Goal: Information Seeking & Learning: Find specific fact

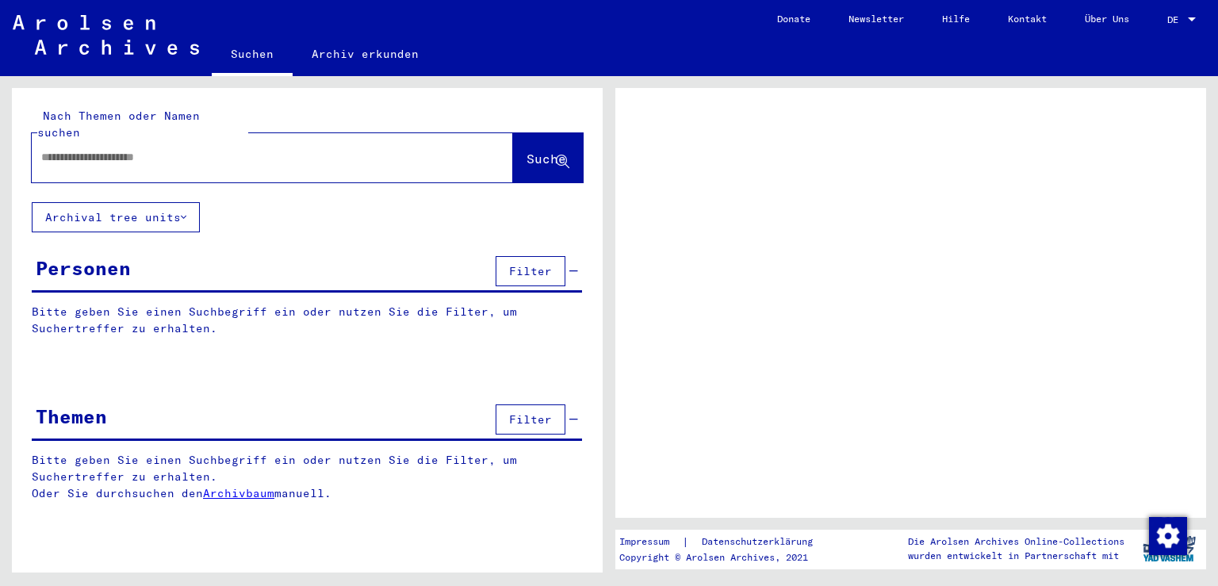
click at [530, 264] on span "Filter" at bounding box center [530, 271] width 43 height 14
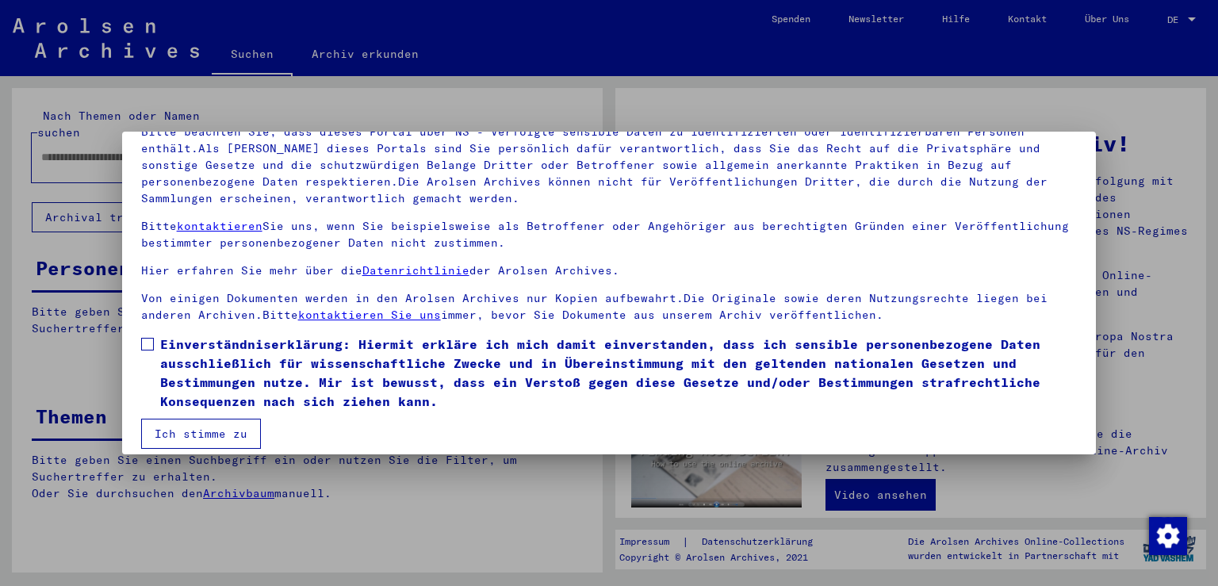
scroll to position [136, 0]
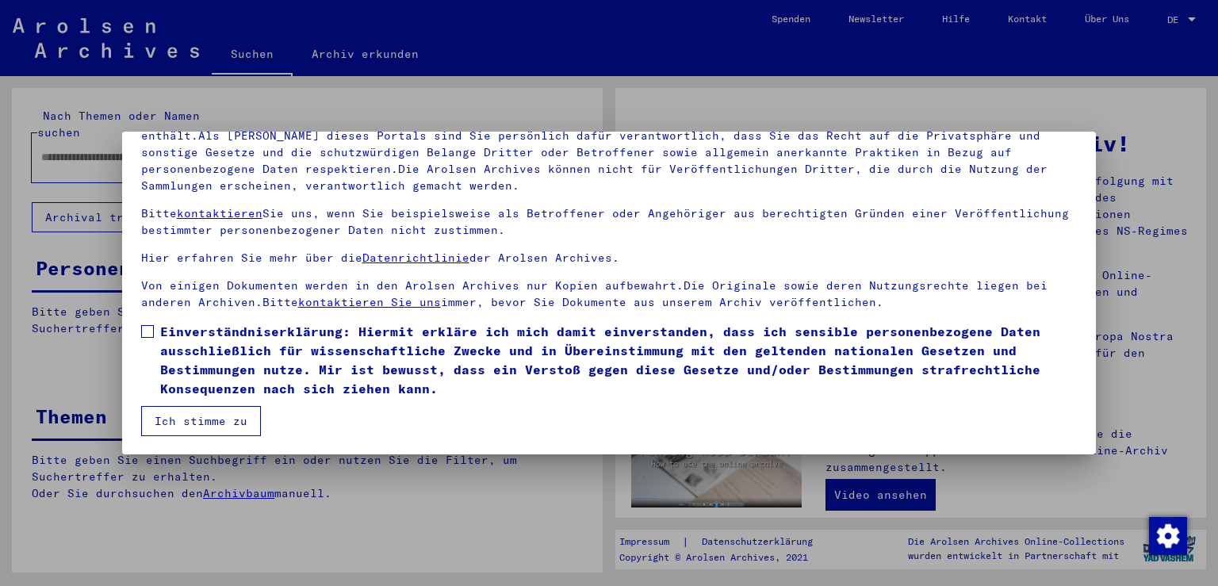
click at [198, 413] on button "Ich stimme zu" at bounding box center [201, 421] width 120 height 30
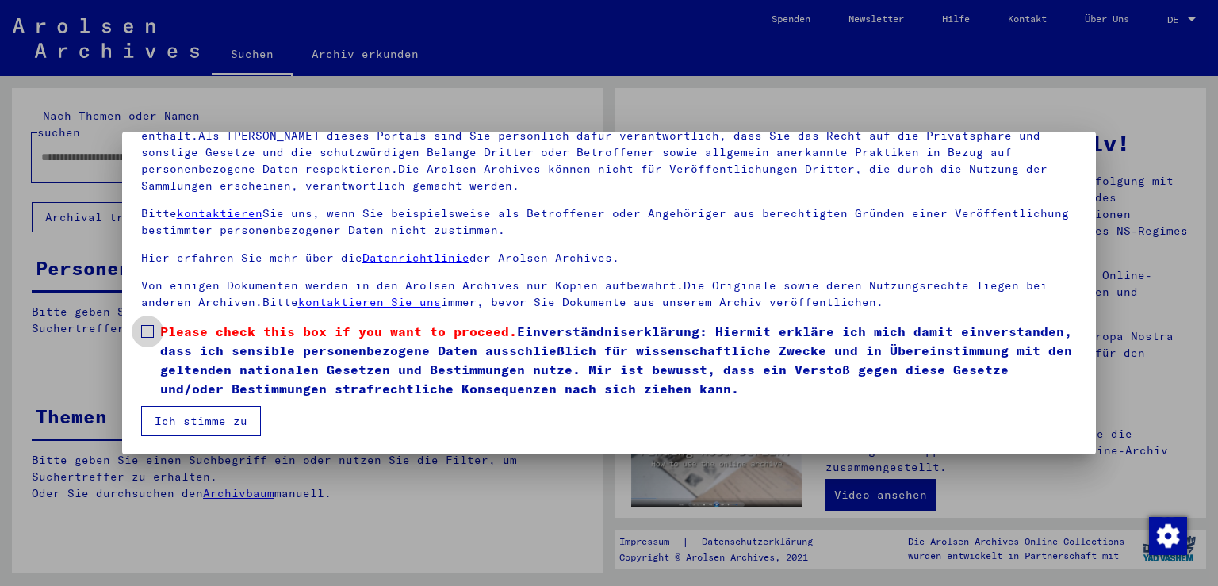
click at [149, 334] on span at bounding box center [147, 331] width 13 height 13
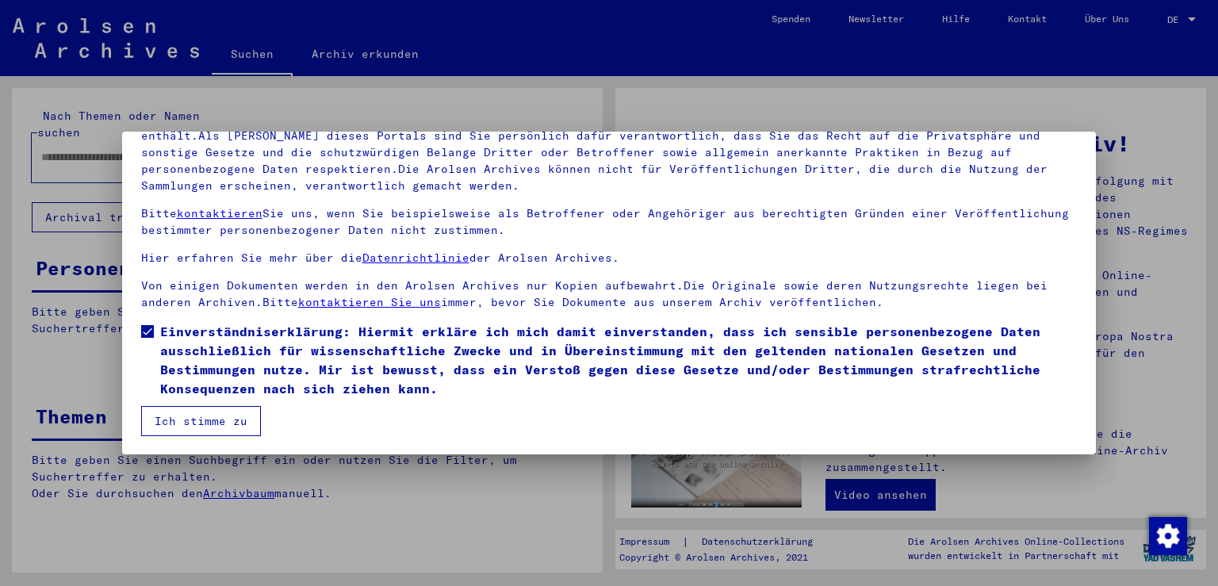
click at [183, 427] on button "Ich stimme zu" at bounding box center [201, 421] width 120 height 30
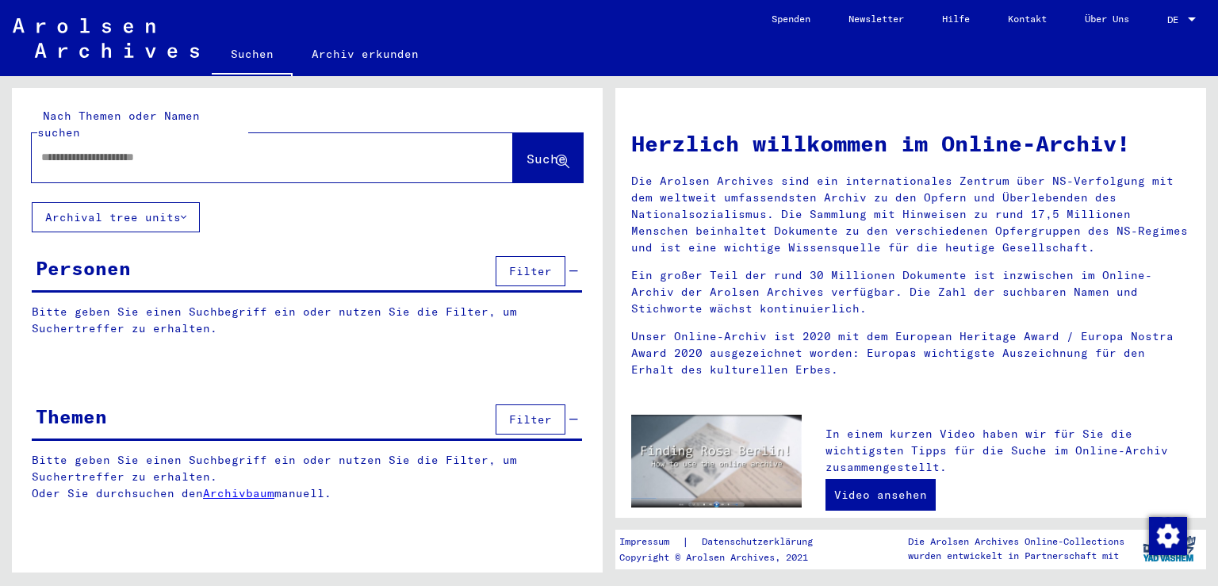
click at [90, 149] on input "text" at bounding box center [253, 157] width 424 height 17
type input "*******"
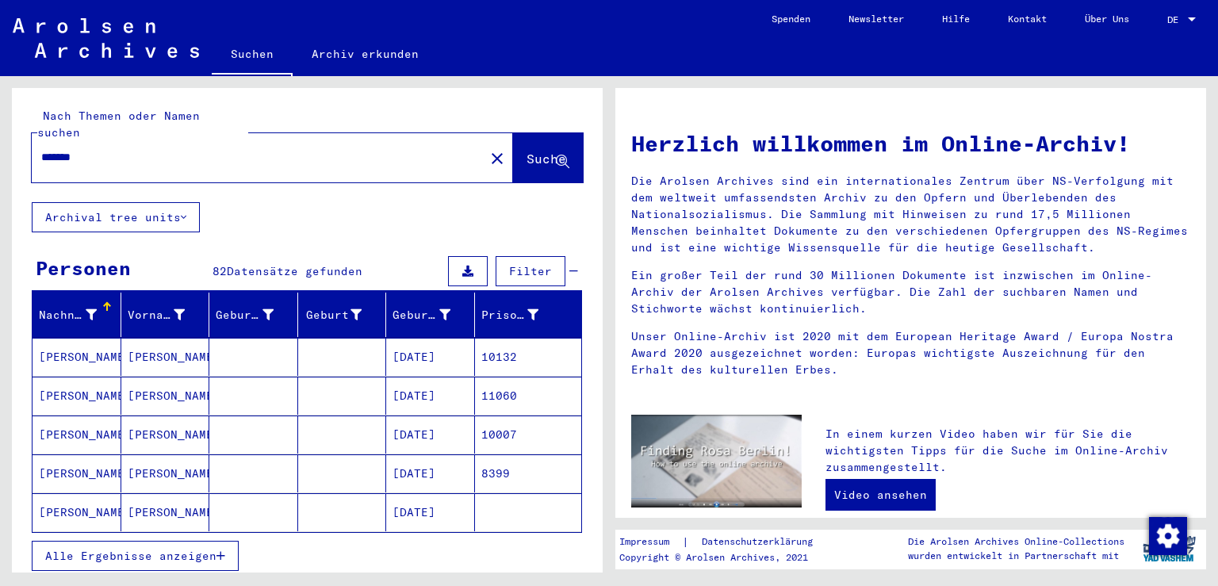
click at [163, 550] on button "Alle Ergebnisse anzeigen" at bounding box center [135, 556] width 207 height 30
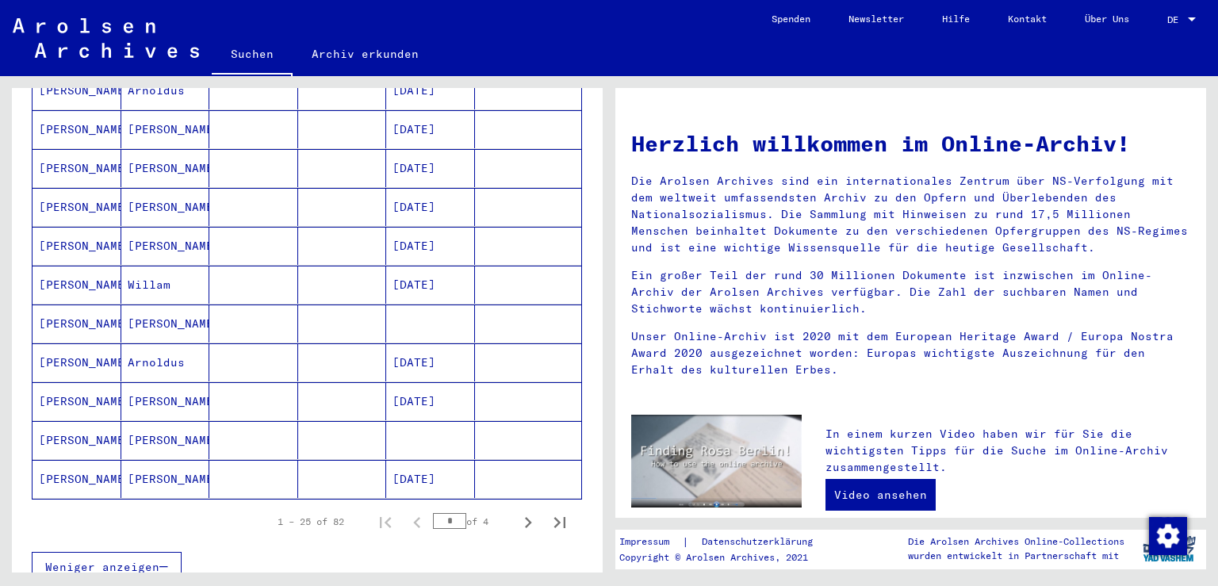
scroll to position [1019, 0]
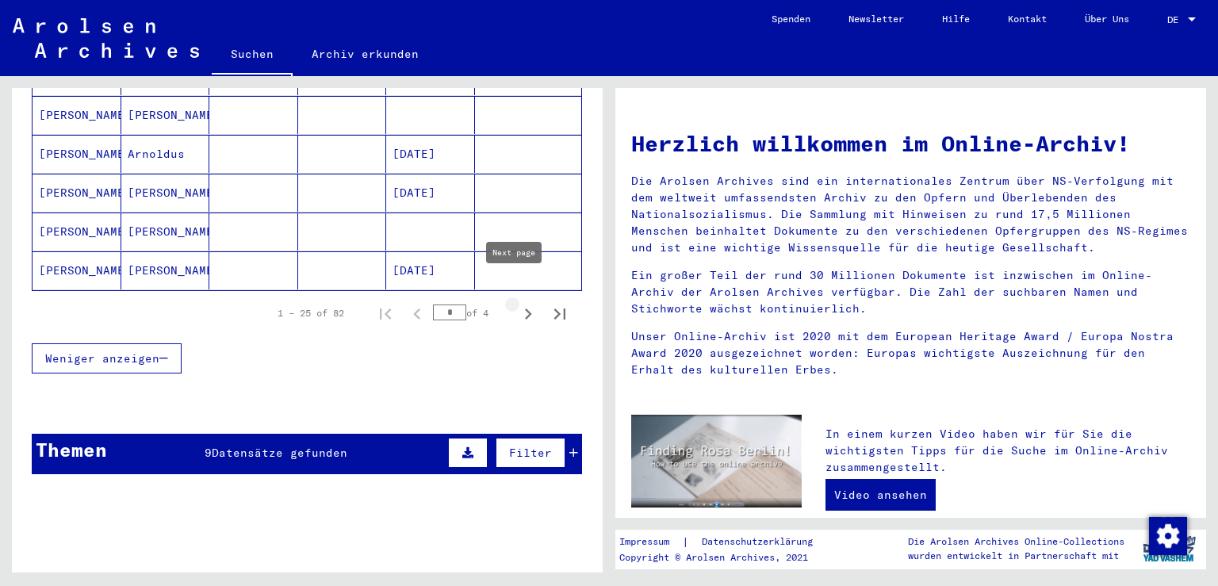
click at [517, 303] on icon "Next page" at bounding box center [528, 314] width 22 height 22
type input "*"
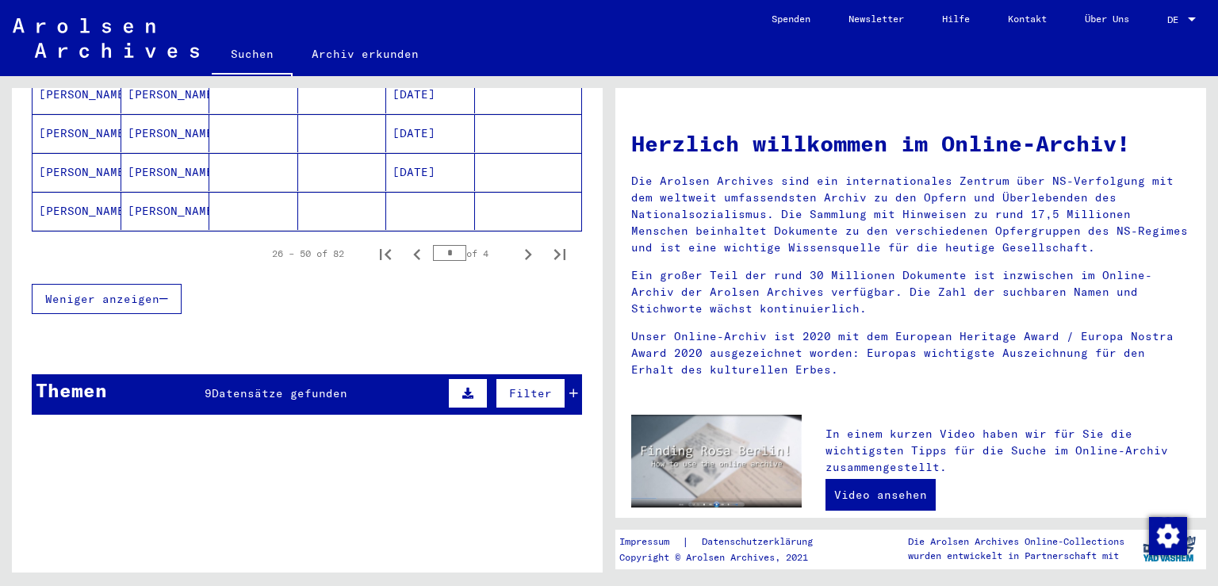
scroll to position [1092, 0]
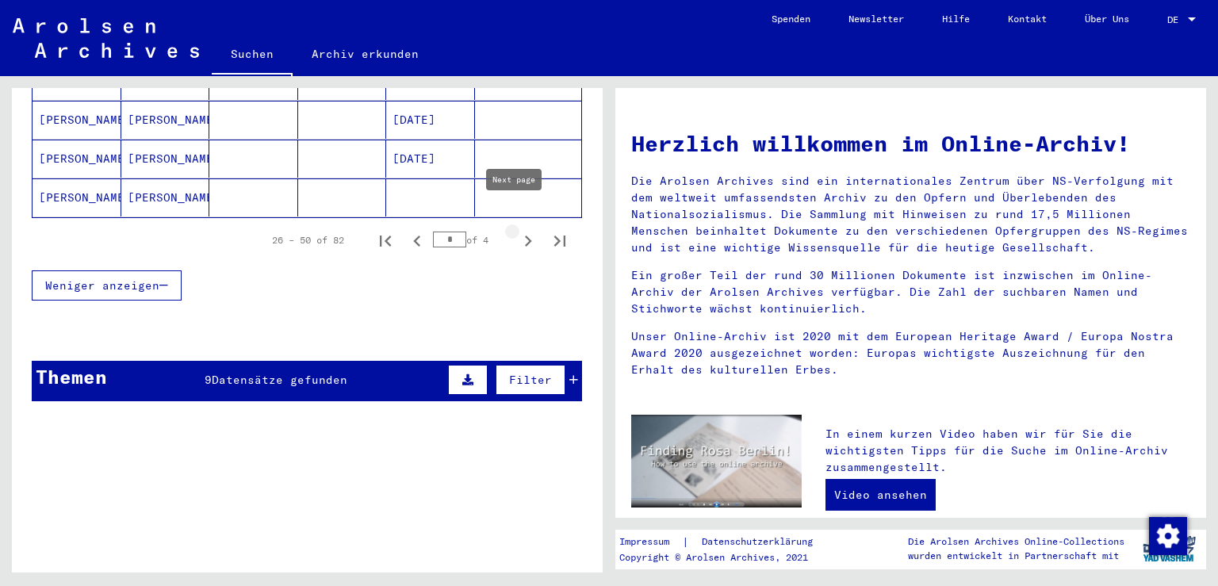
click at [517, 230] on icon "Next page" at bounding box center [528, 241] width 22 height 22
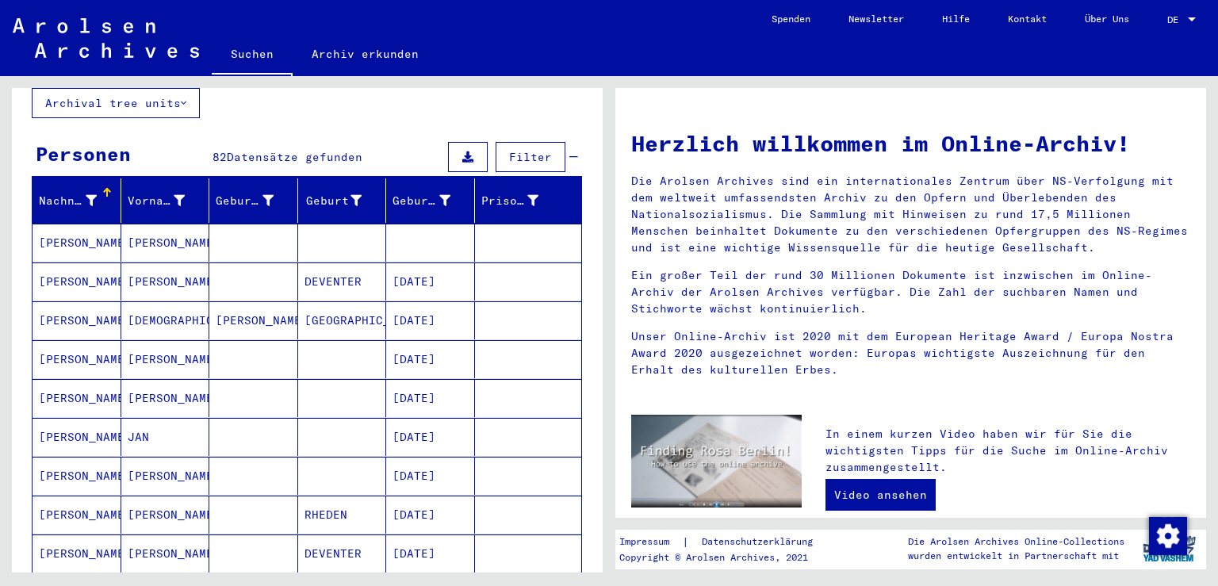
scroll to position [71, 0]
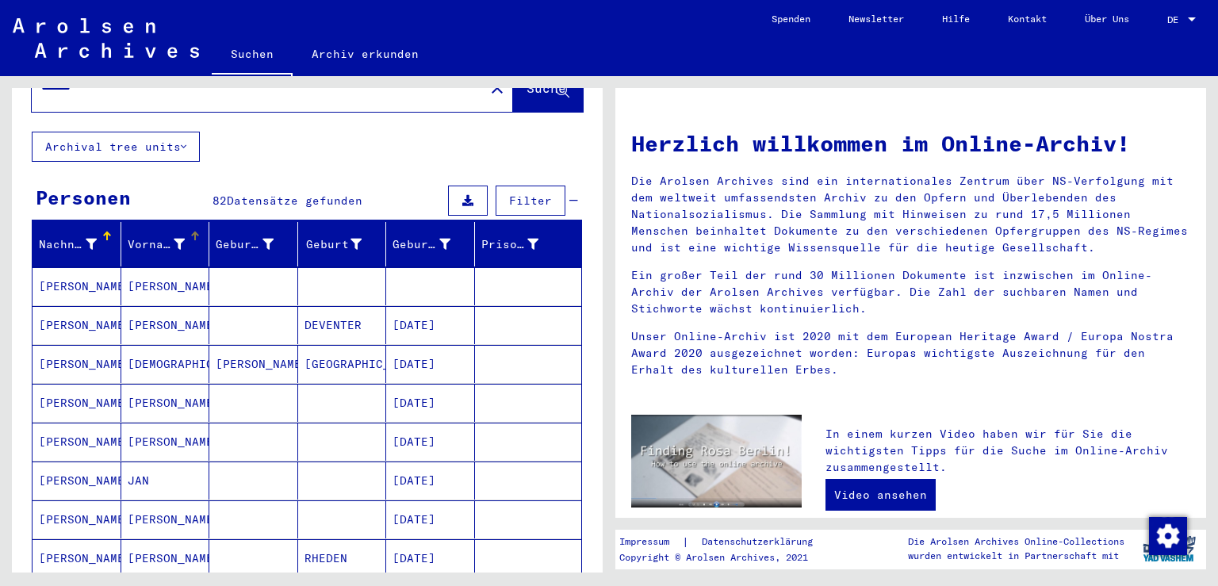
click at [153, 236] on div "Vorname" at bounding box center [157, 244] width 58 height 17
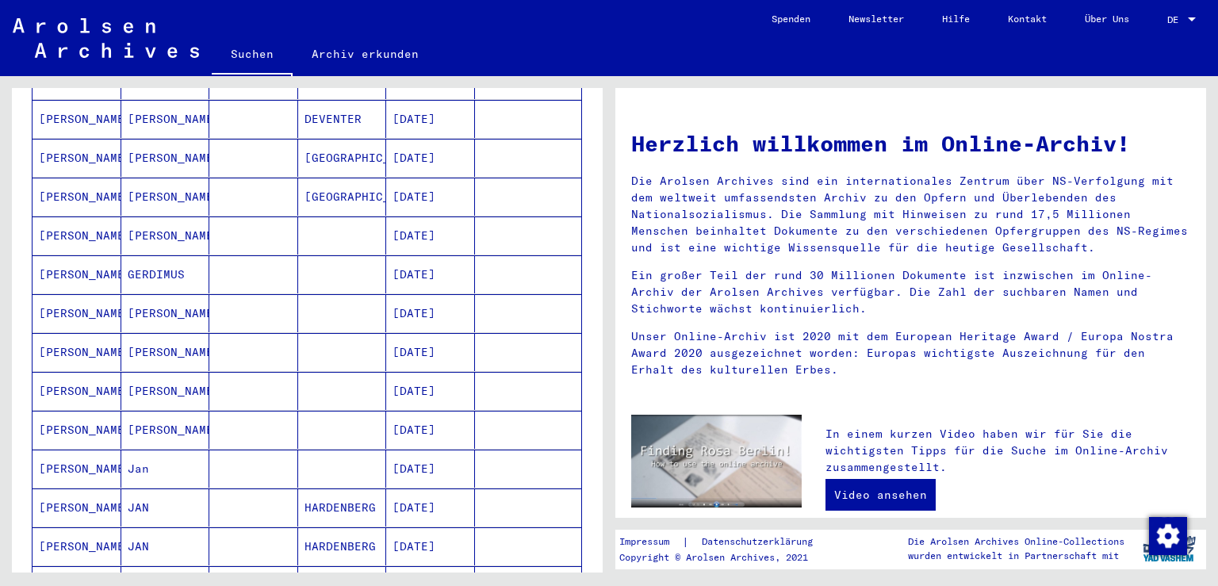
scroll to position [1004, 0]
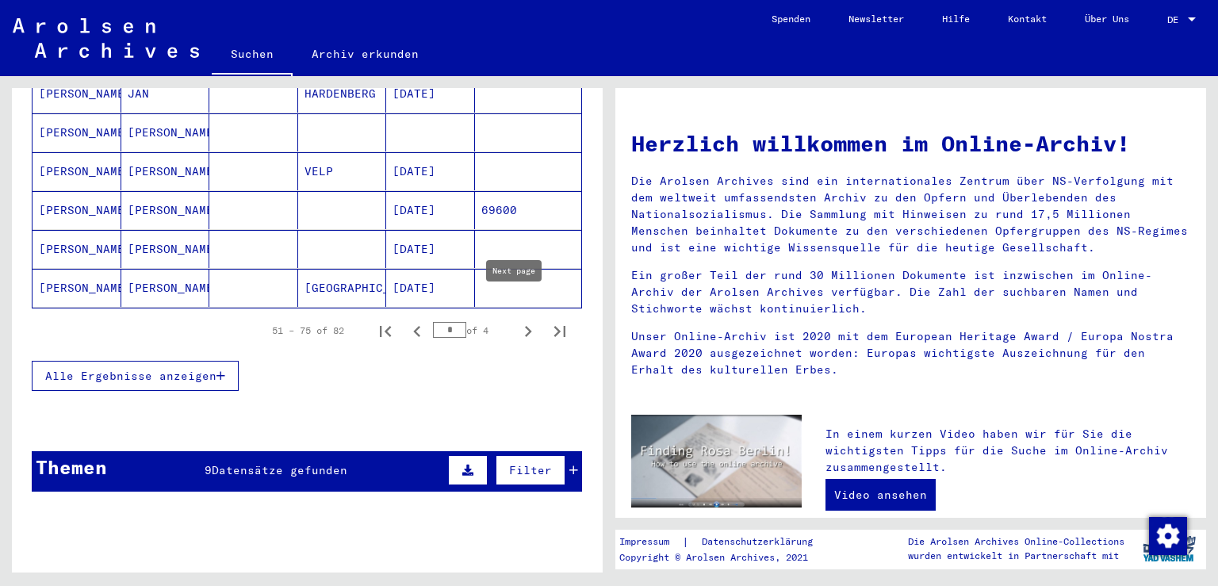
click at [517, 320] on icon "Next page" at bounding box center [528, 331] width 22 height 22
type input "*"
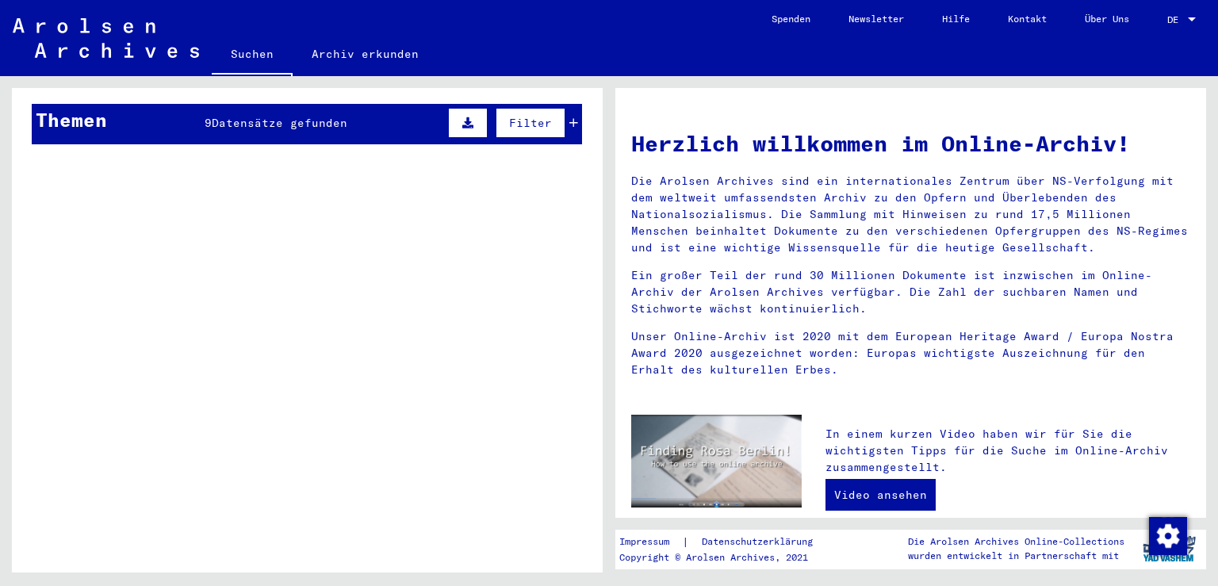
scroll to position [629, 0]
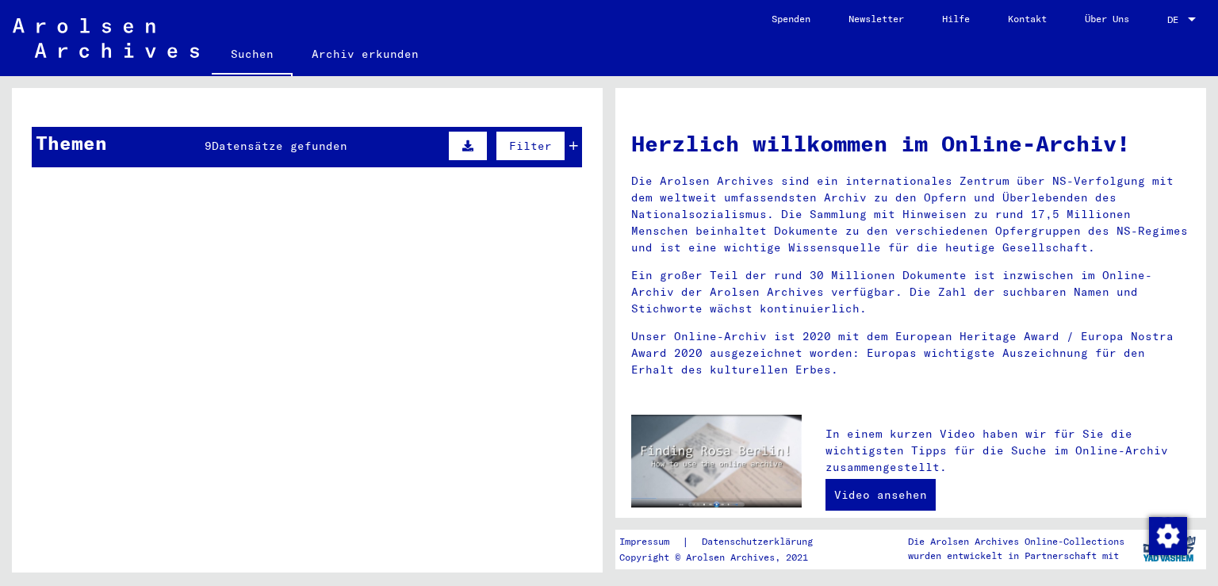
click at [503, 133] on button "Filter" at bounding box center [530, 146] width 70 height 30
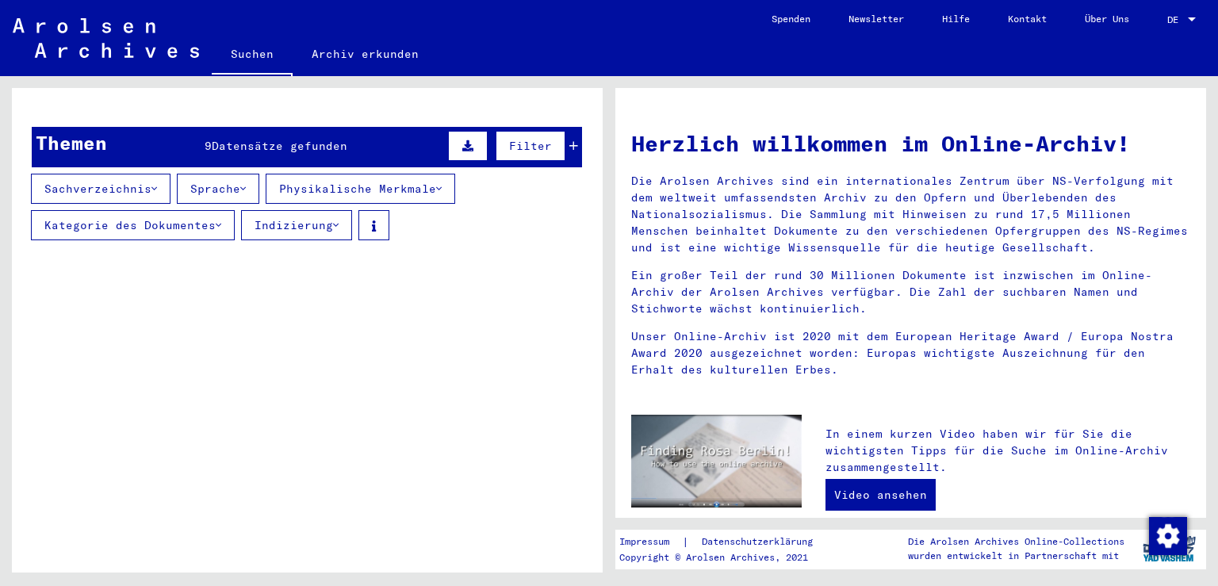
scroll to position [549, 0]
